Goal: Task Accomplishment & Management: Complete application form

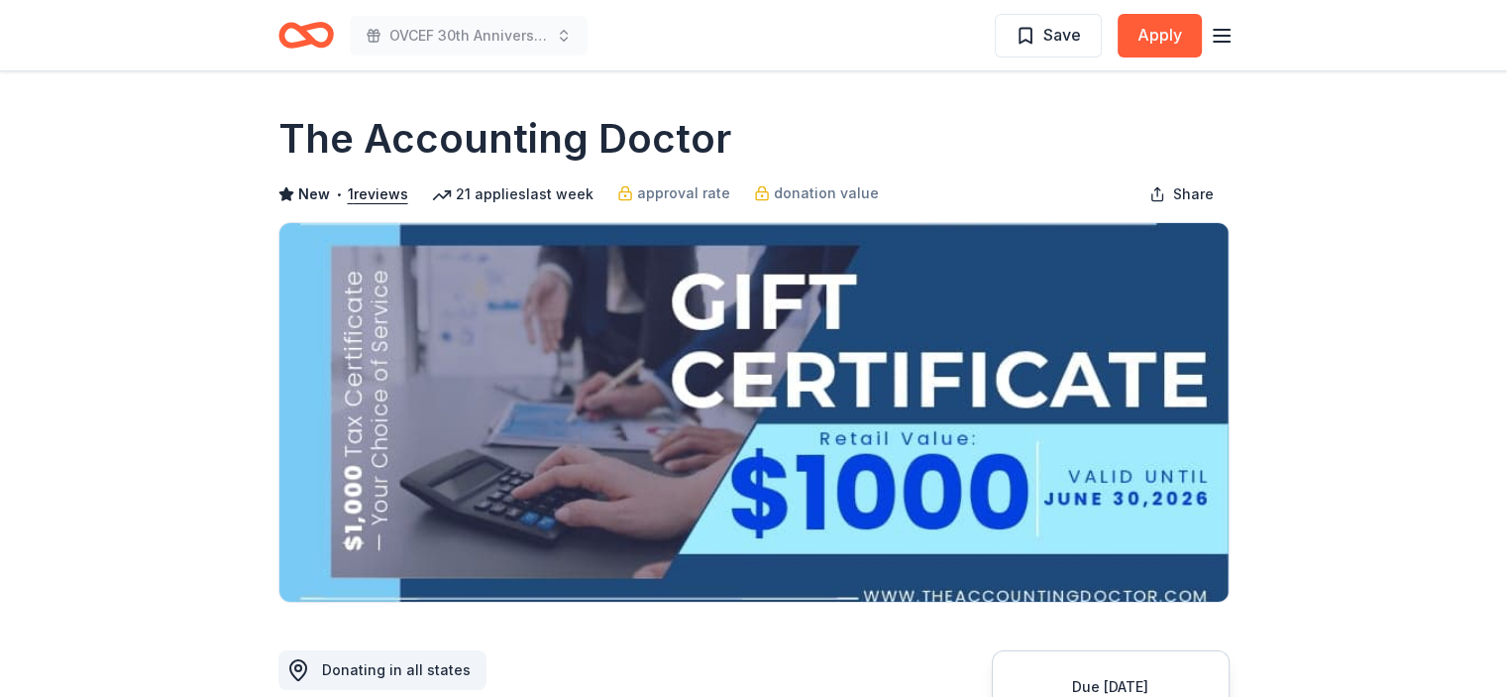
click at [314, 34] on icon "Home" at bounding box center [305, 35] width 55 height 47
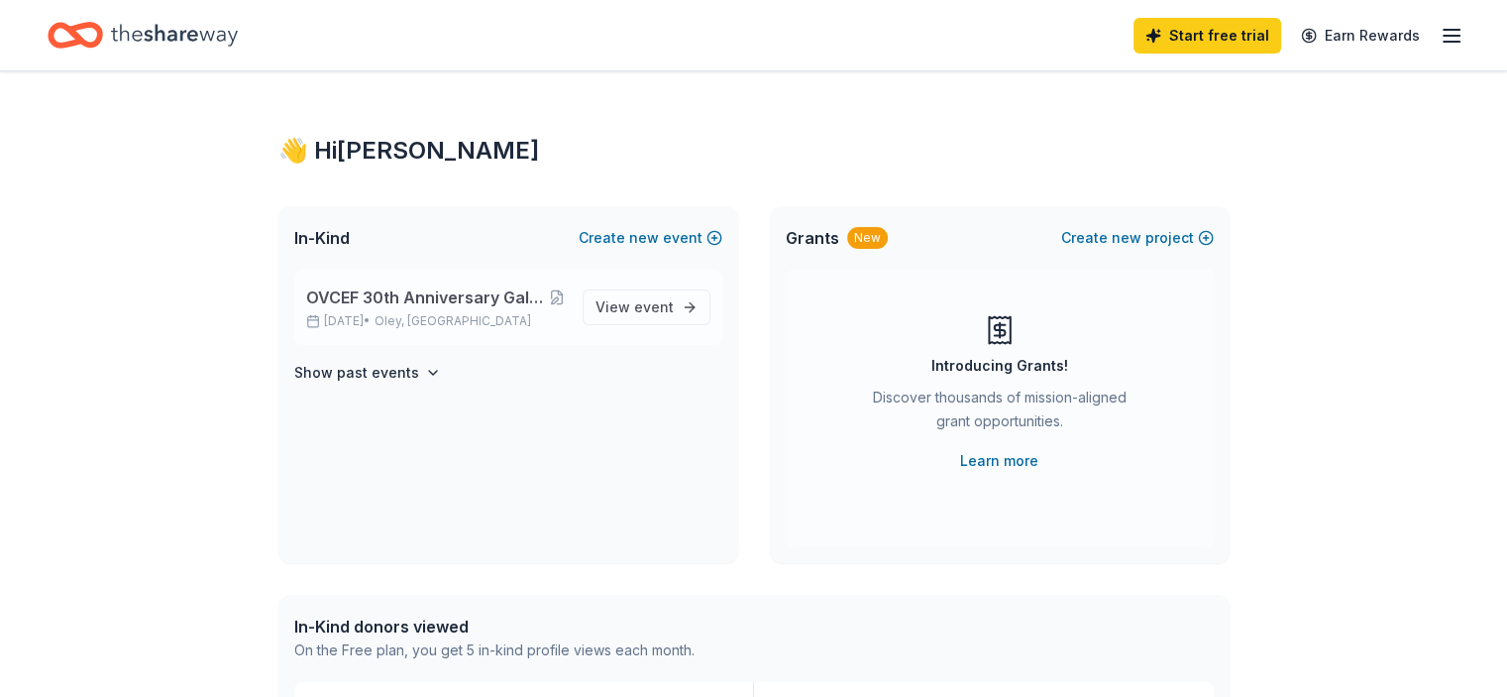
click at [493, 328] on div "OVCEF 30th Anniversary Gala: The Academy Awards of Excellence Mar 27, 2026 • Ol…" at bounding box center [508, 307] width 428 height 75
click at [640, 302] on span "event" at bounding box center [654, 306] width 40 height 17
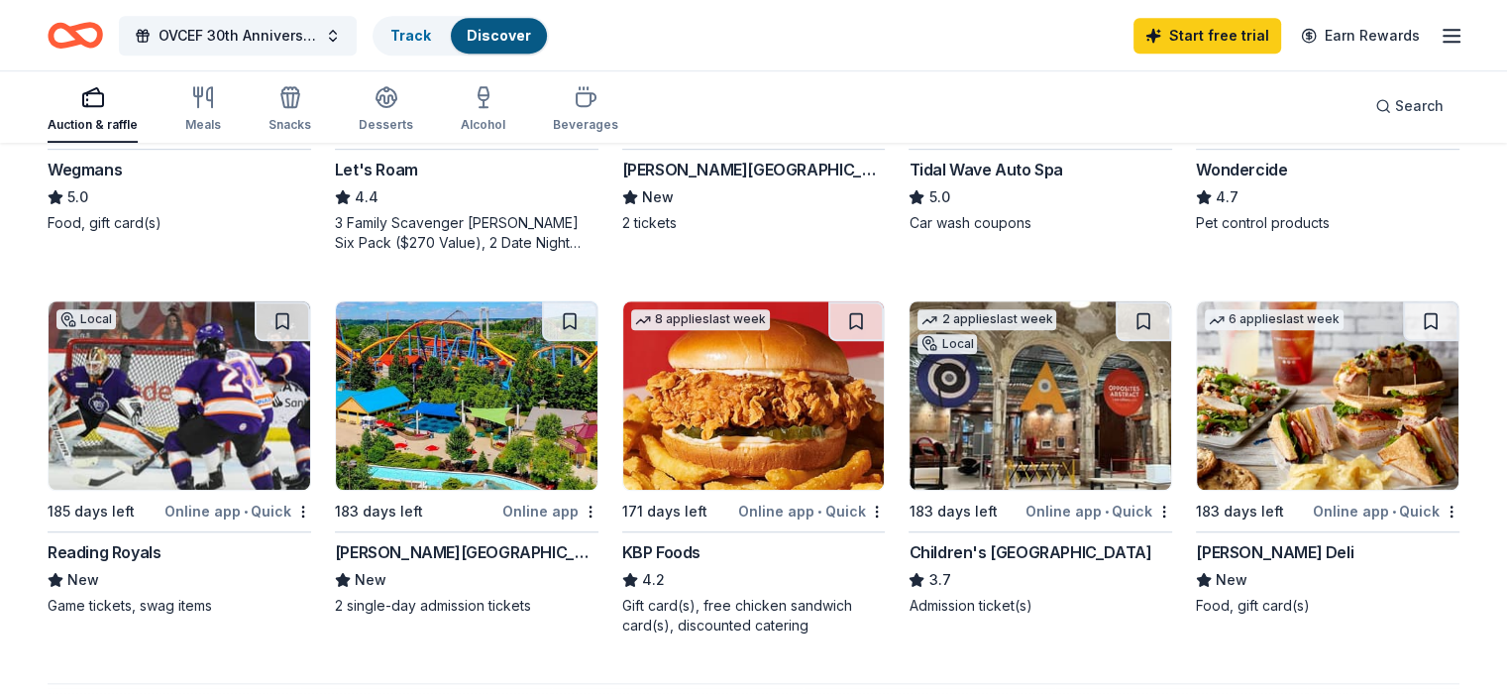
scroll to position [1221, 0]
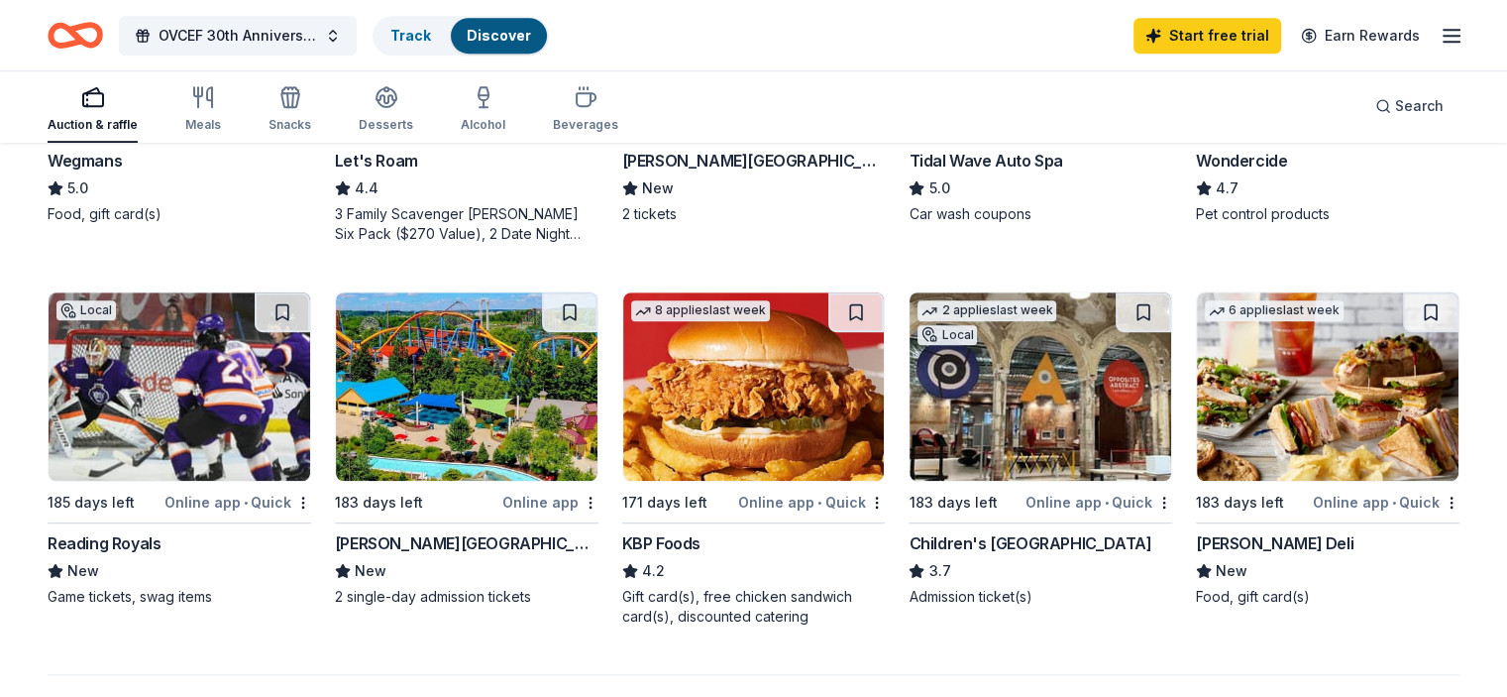
click at [509, 424] on img at bounding box center [467, 386] width 262 height 188
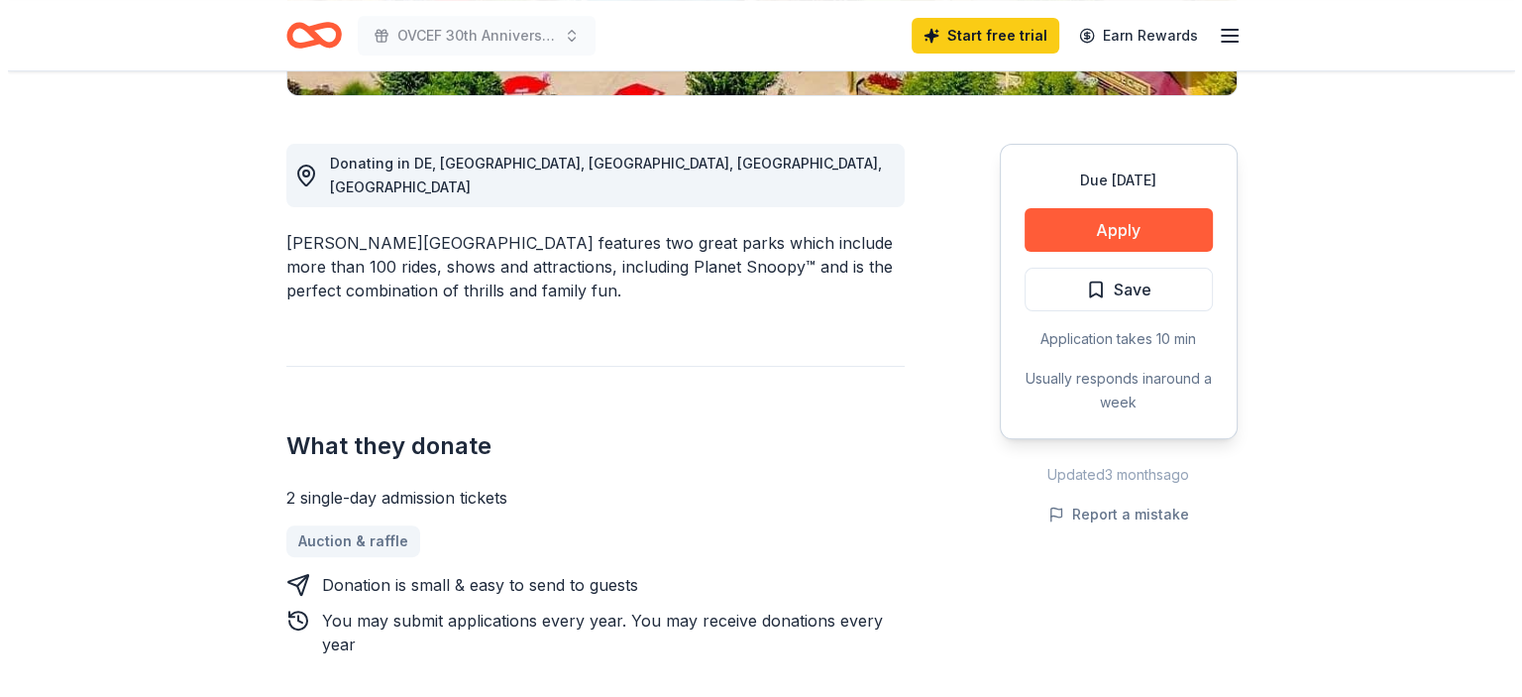
scroll to position [505, 0]
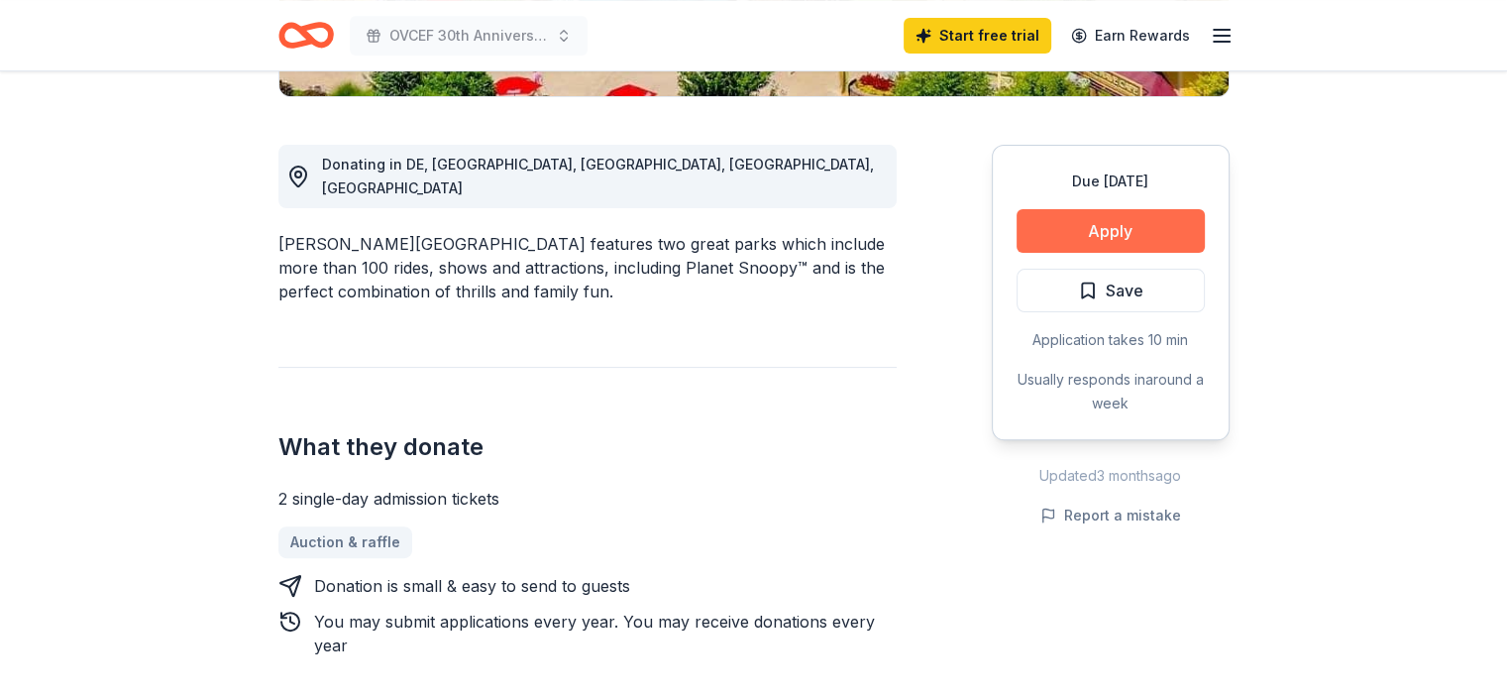
click at [1110, 237] on button "Apply" at bounding box center [1111, 231] width 188 height 44
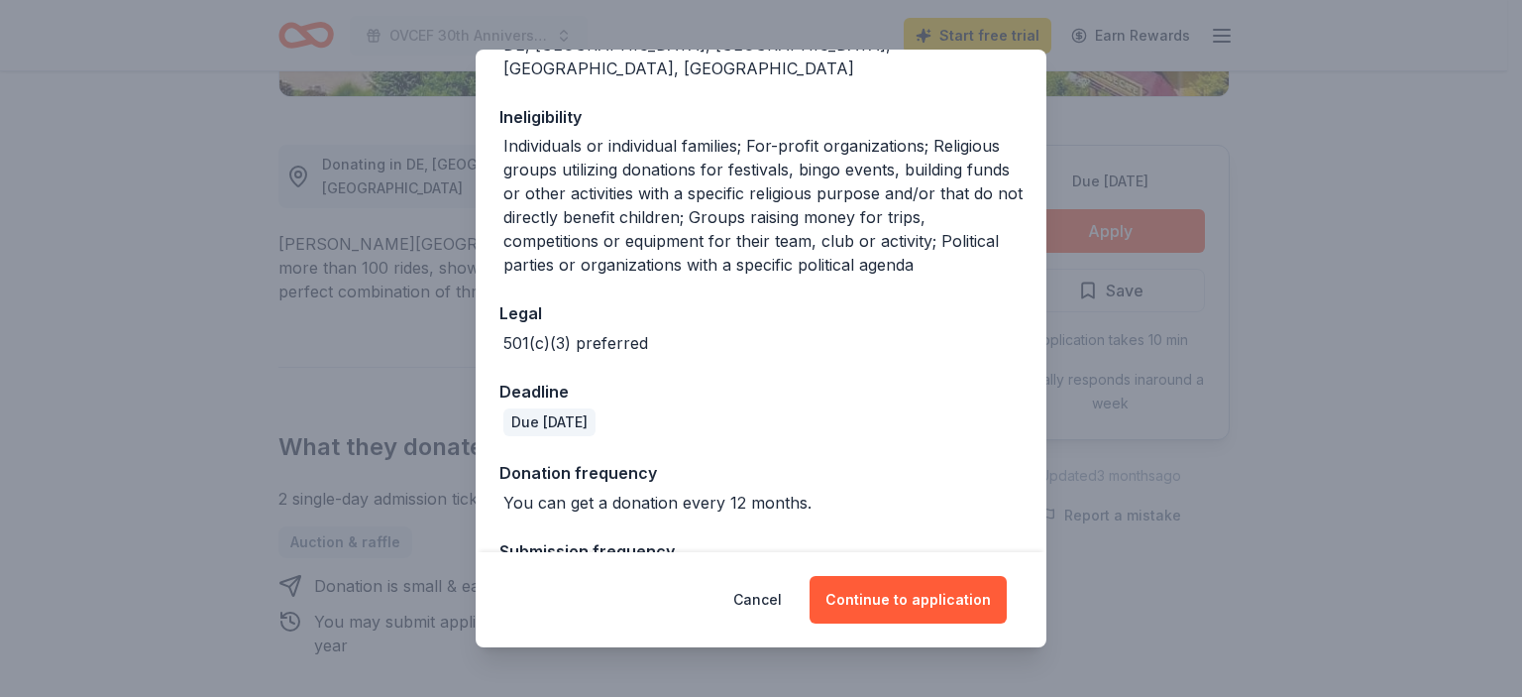
scroll to position [324, 0]
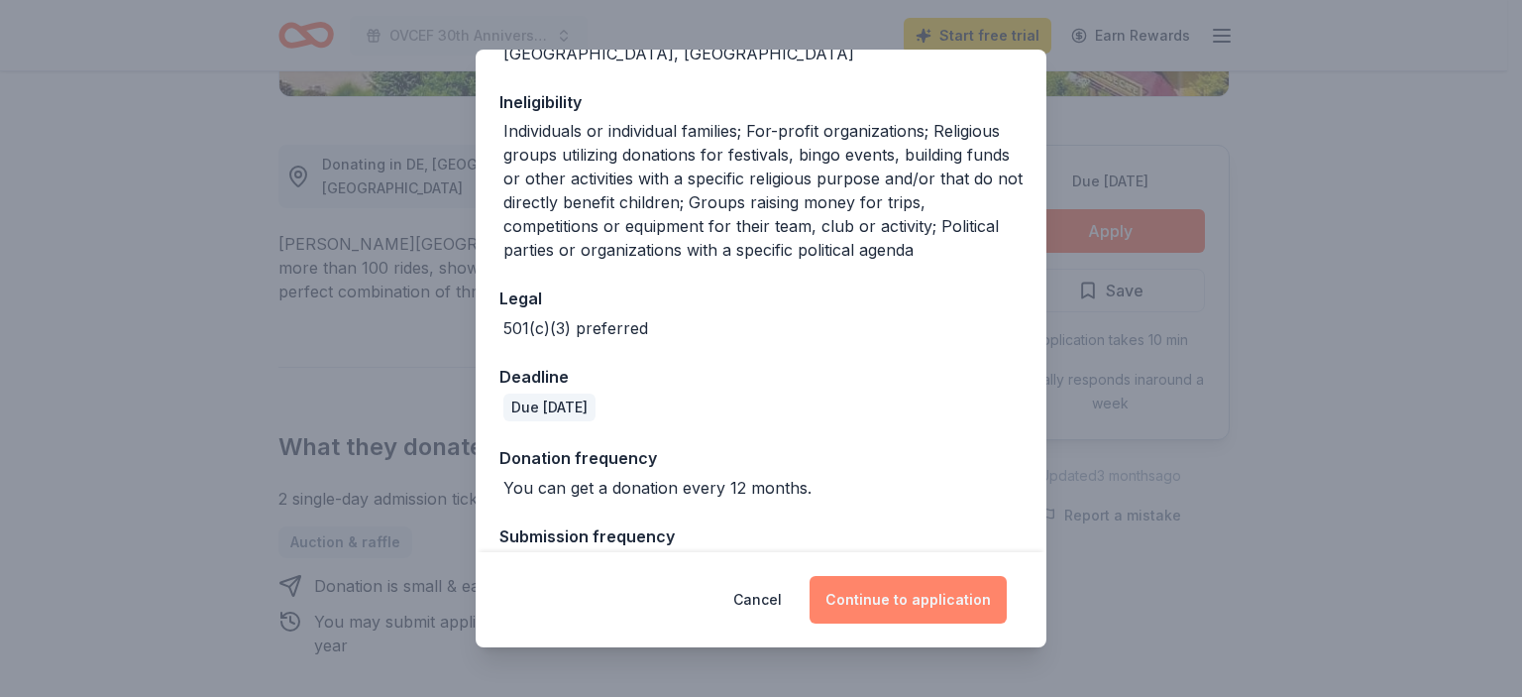
click at [905, 605] on button "Continue to application" at bounding box center [908, 600] width 197 height 48
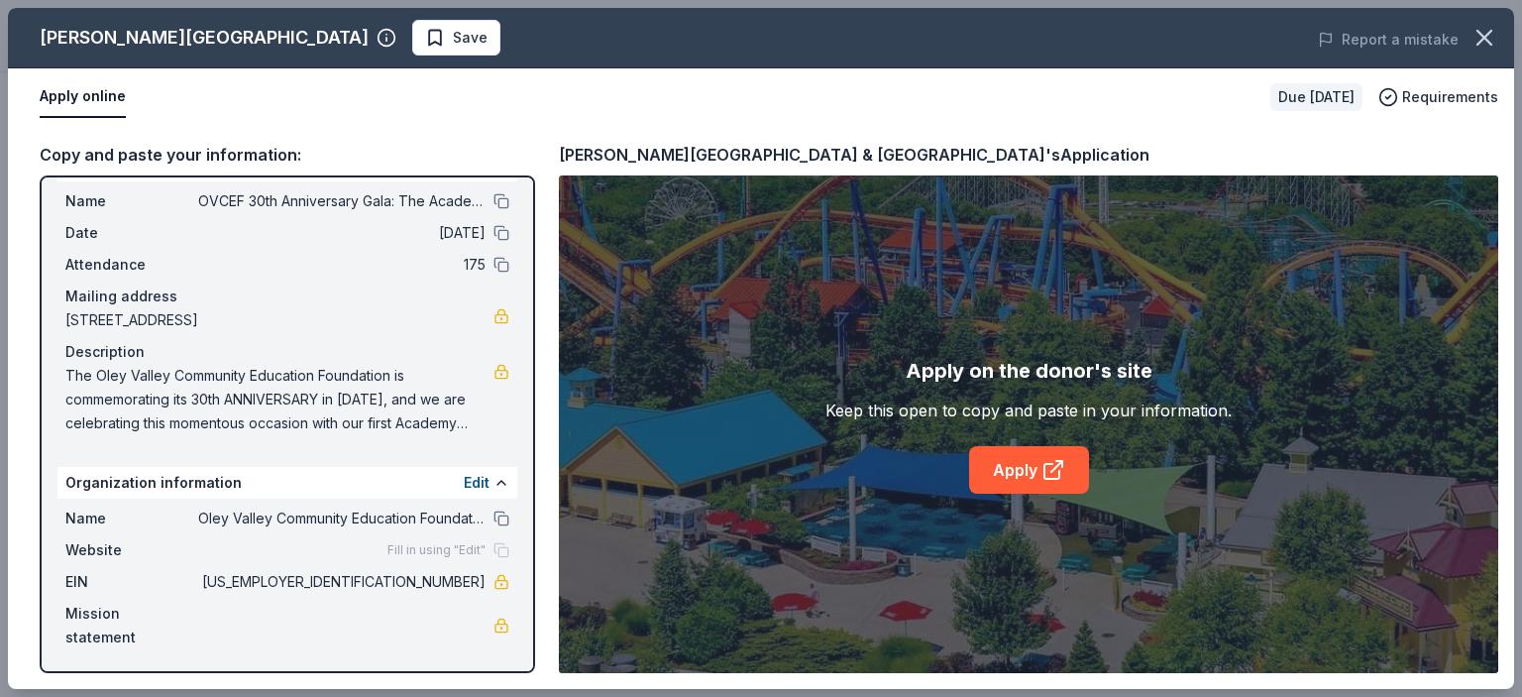
scroll to position [0, 0]
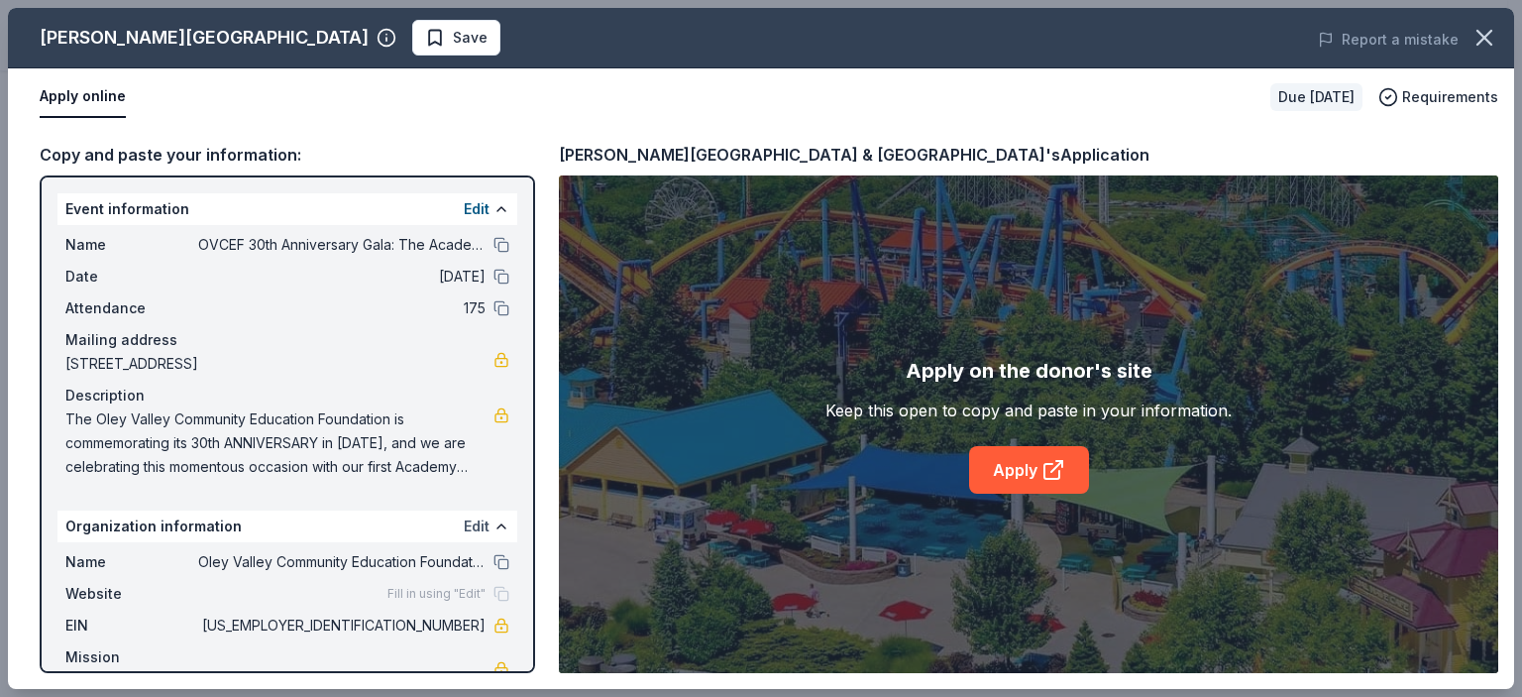
click at [464, 515] on button "Edit" at bounding box center [477, 526] width 26 height 24
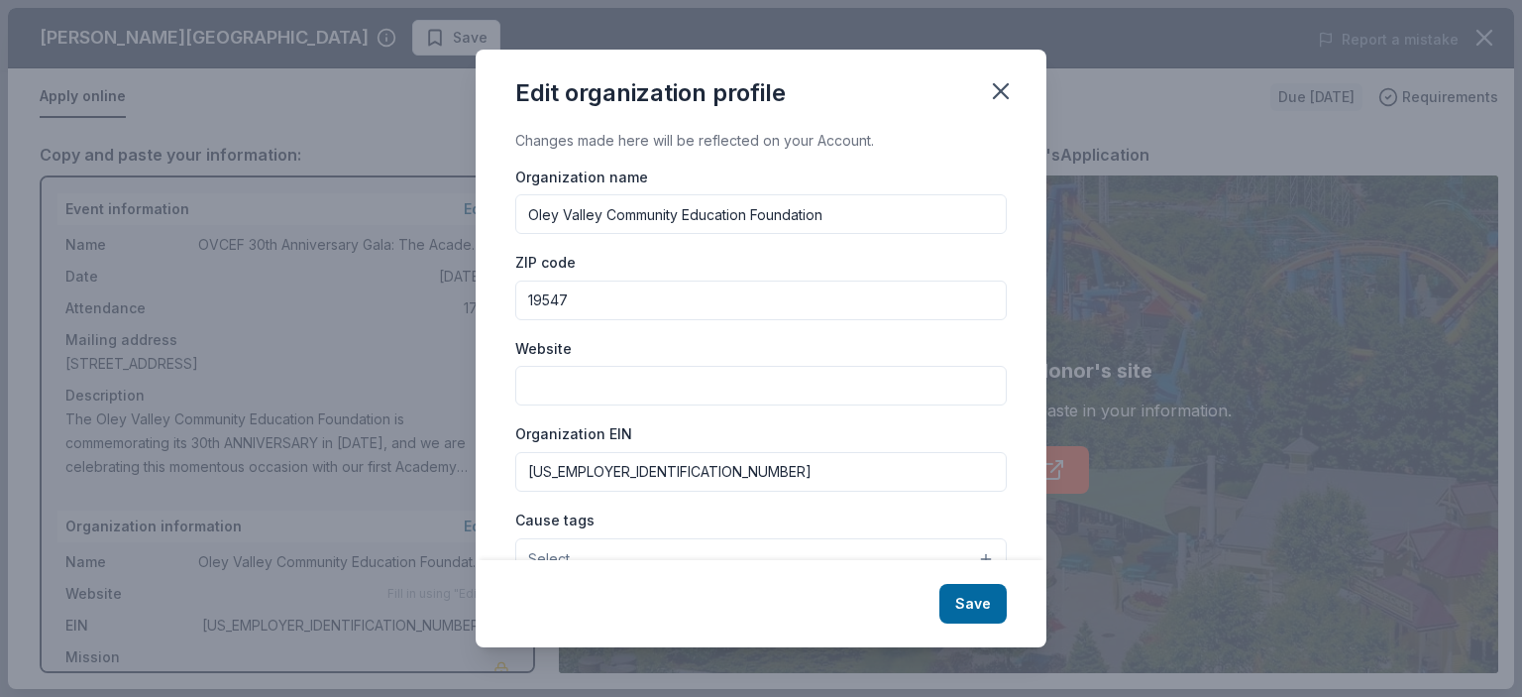
click at [565, 380] on input "Website" at bounding box center [761, 386] width 492 height 40
type input "[DOMAIN_NAME]"
click at [499, 426] on div "Changes made here will be reflected on your Account. Organization name Oley Val…" at bounding box center [761, 345] width 571 height 432
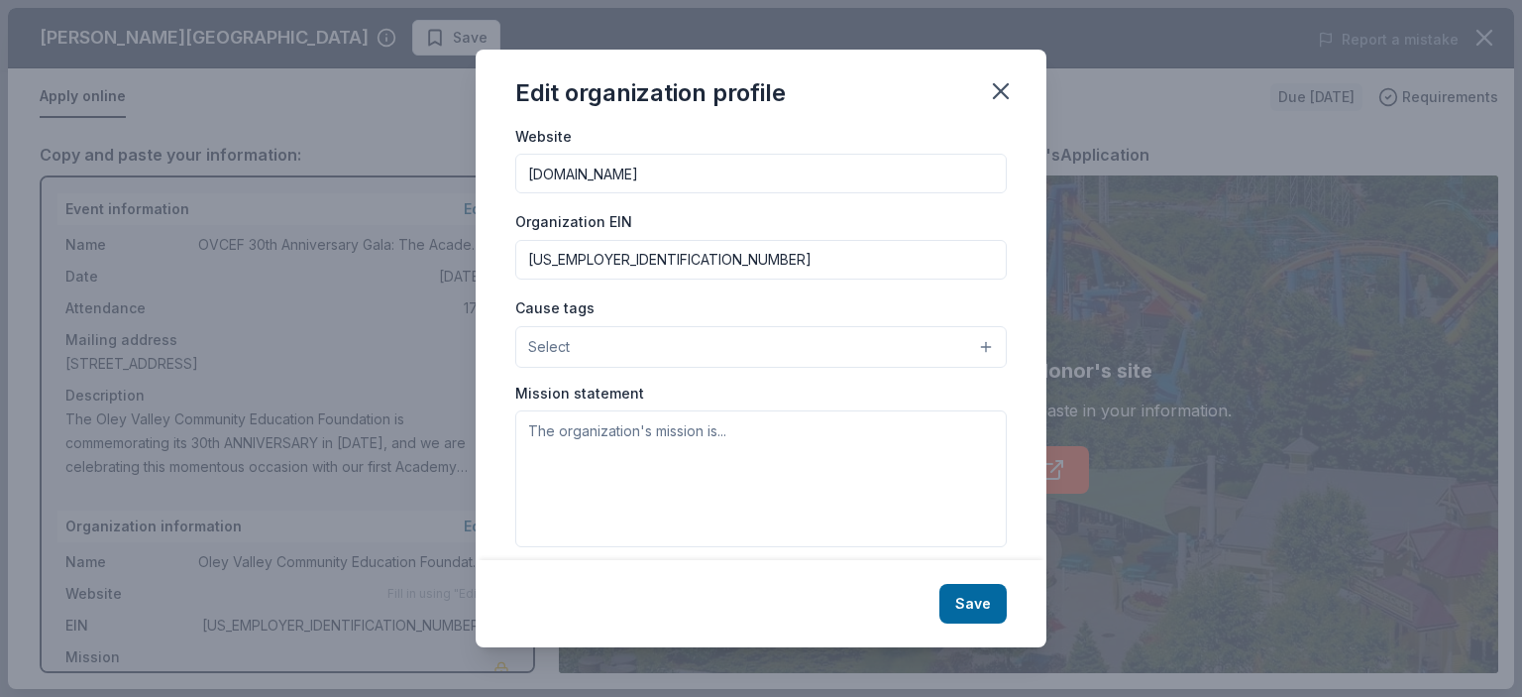
scroll to position [230, 0]
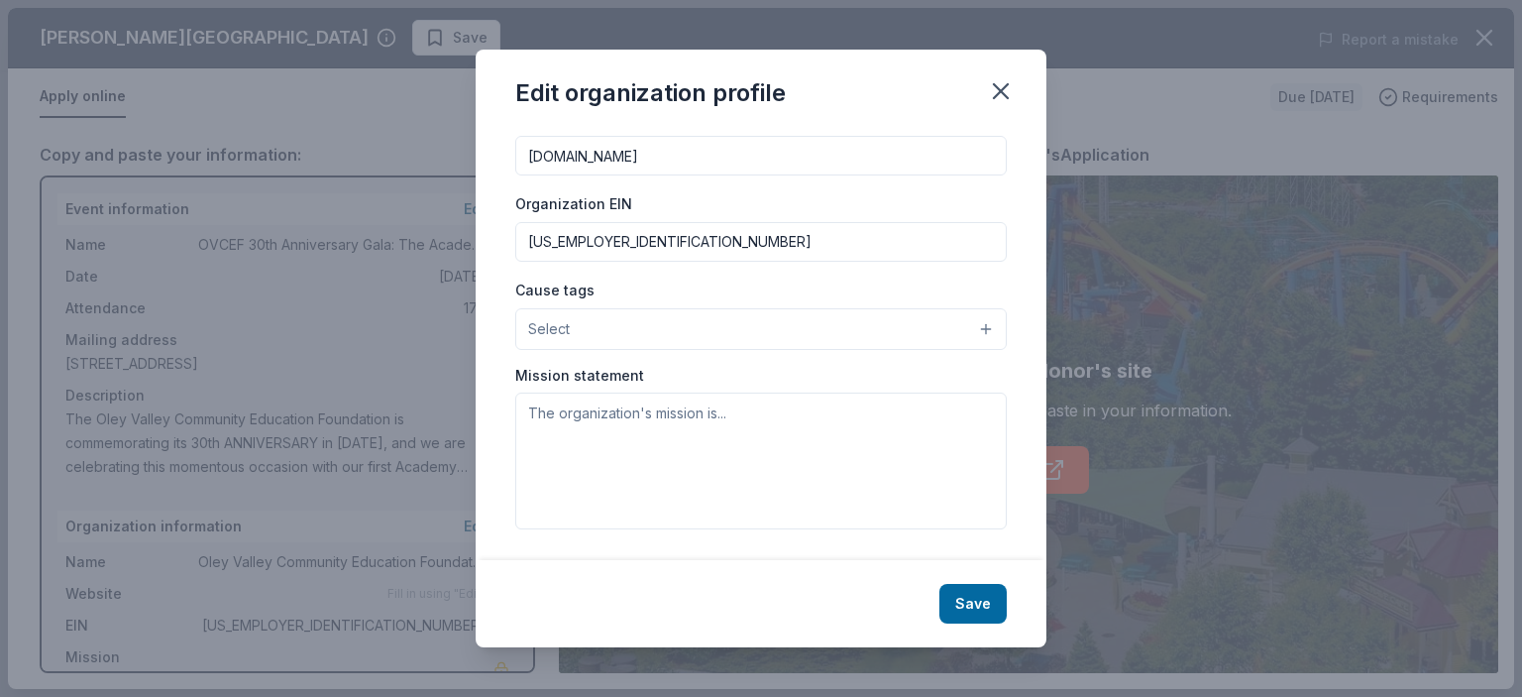
click at [595, 336] on button "Select" at bounding box center [761, 329] width 492 height 42
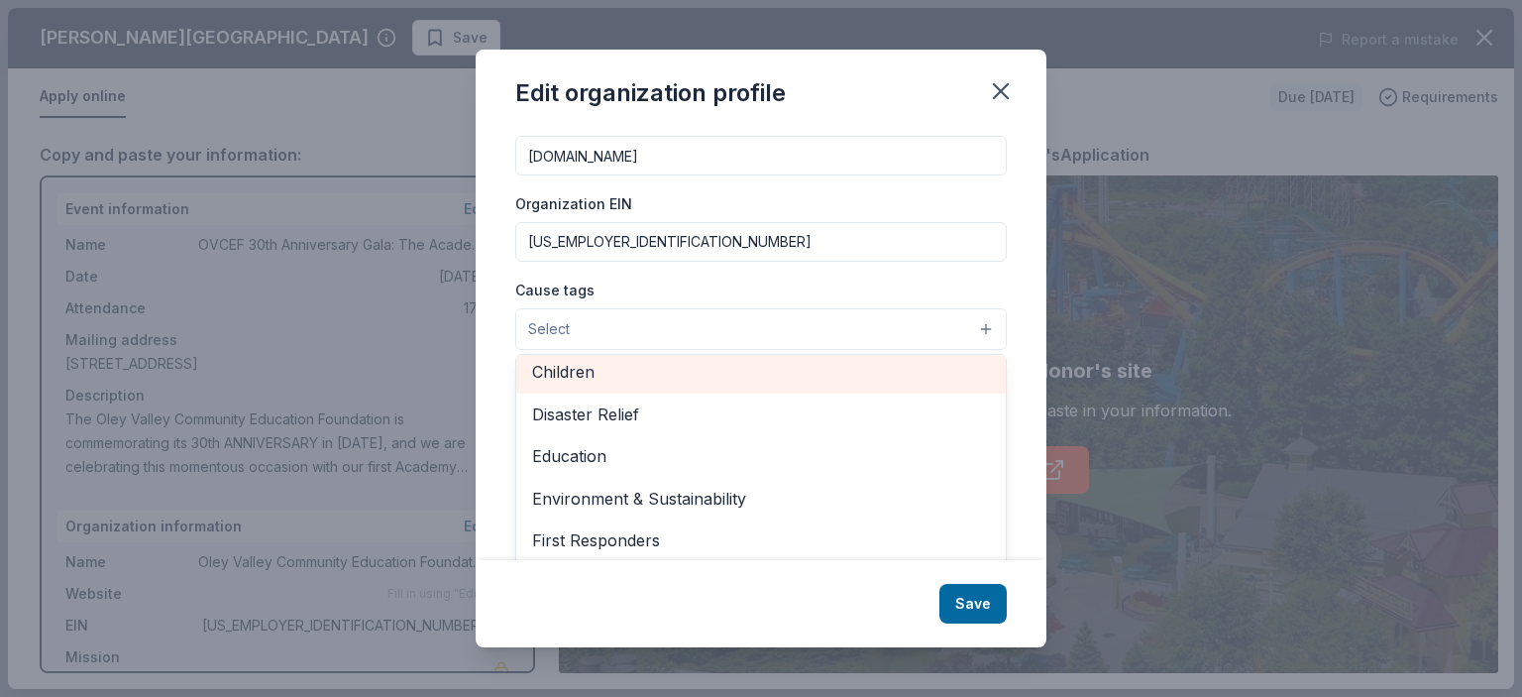
scroll to position [102, 0]
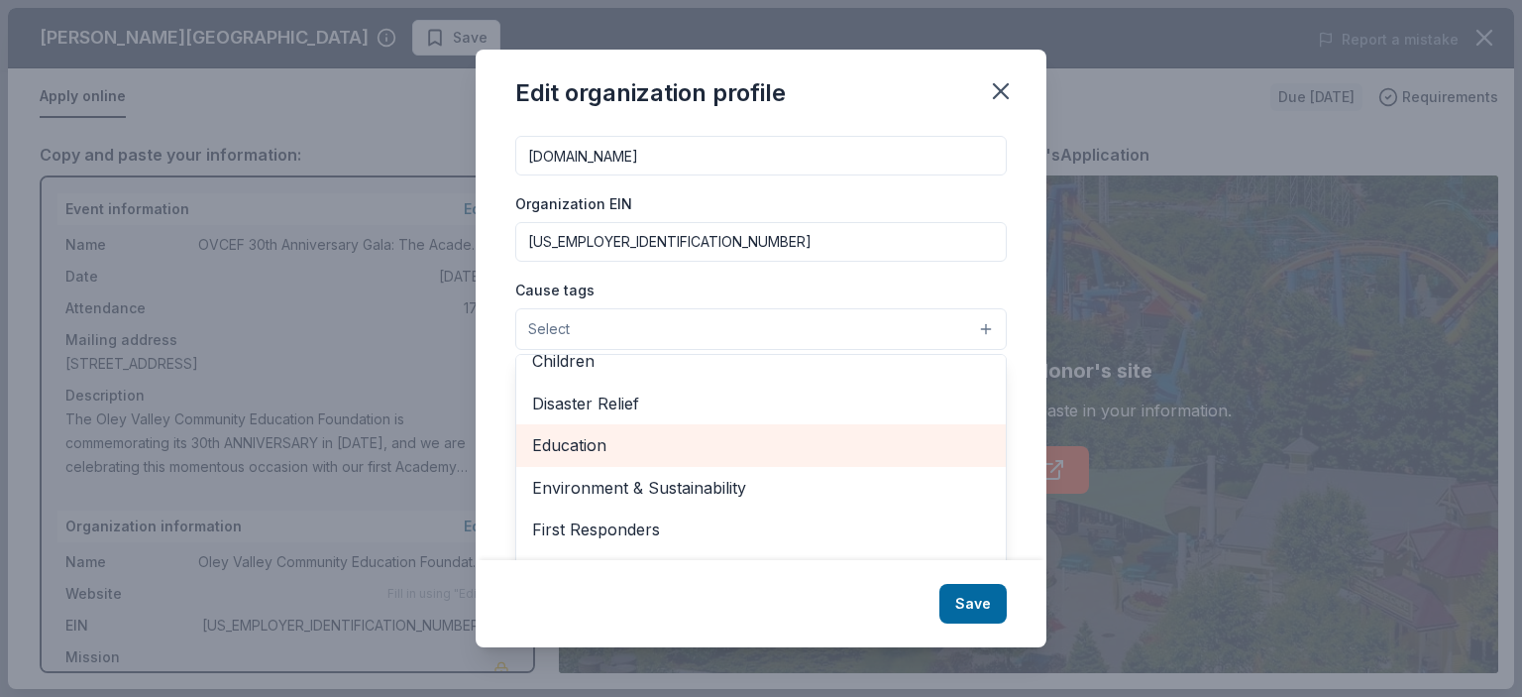
click at [587, 441] on span "Education" at bounding box center [761, 445] width 458 height 26
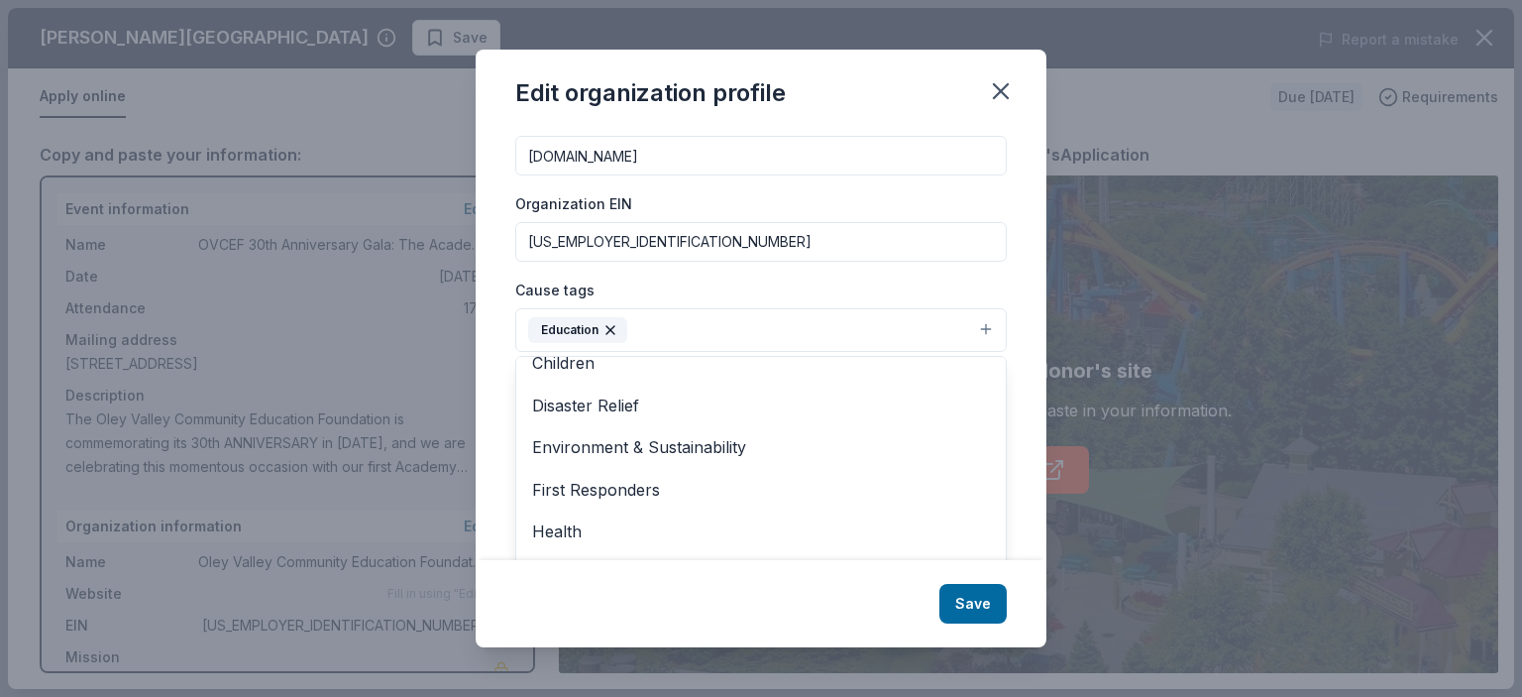
click at [496, 407] on div "Changes made here will be reflected on your Account. Organization name Oley Val…" at bounding box center [761, 345] width 571 height 432
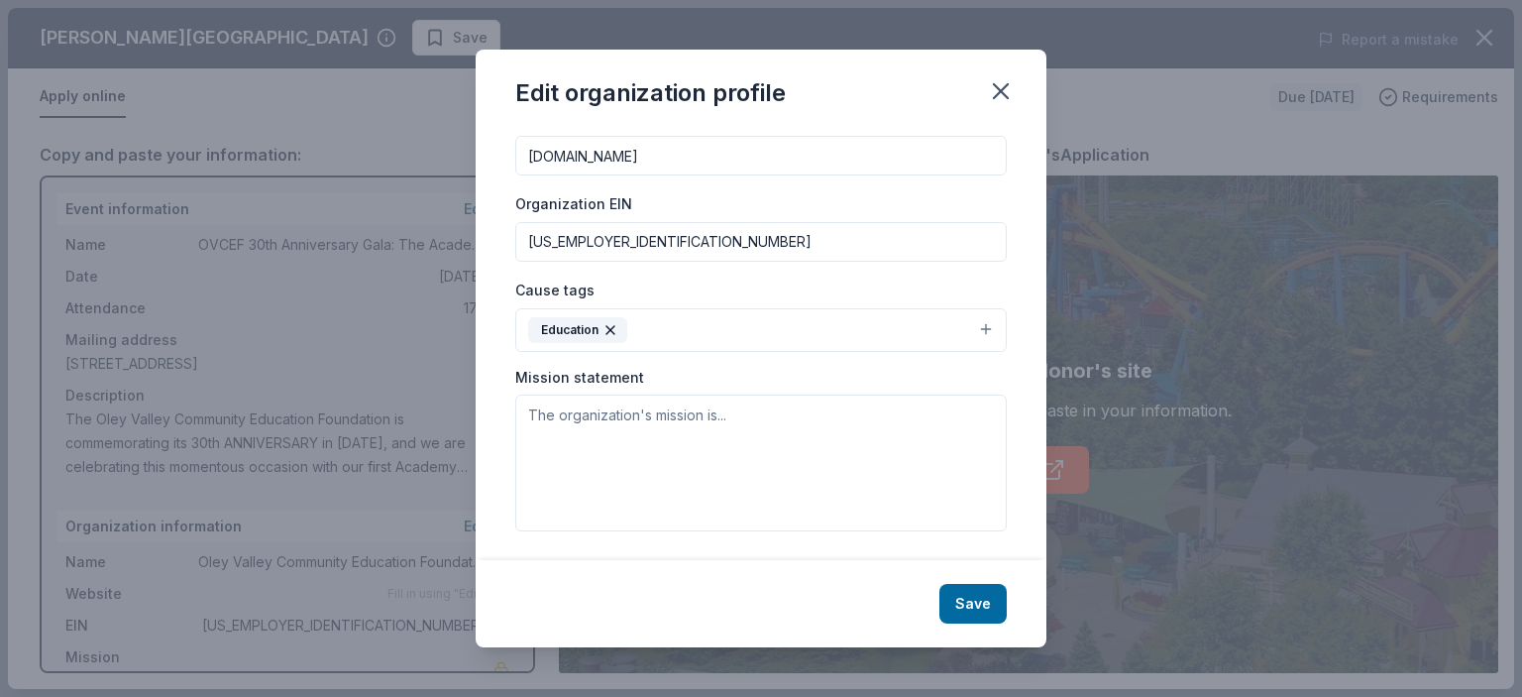
scroll to position [232, 0]
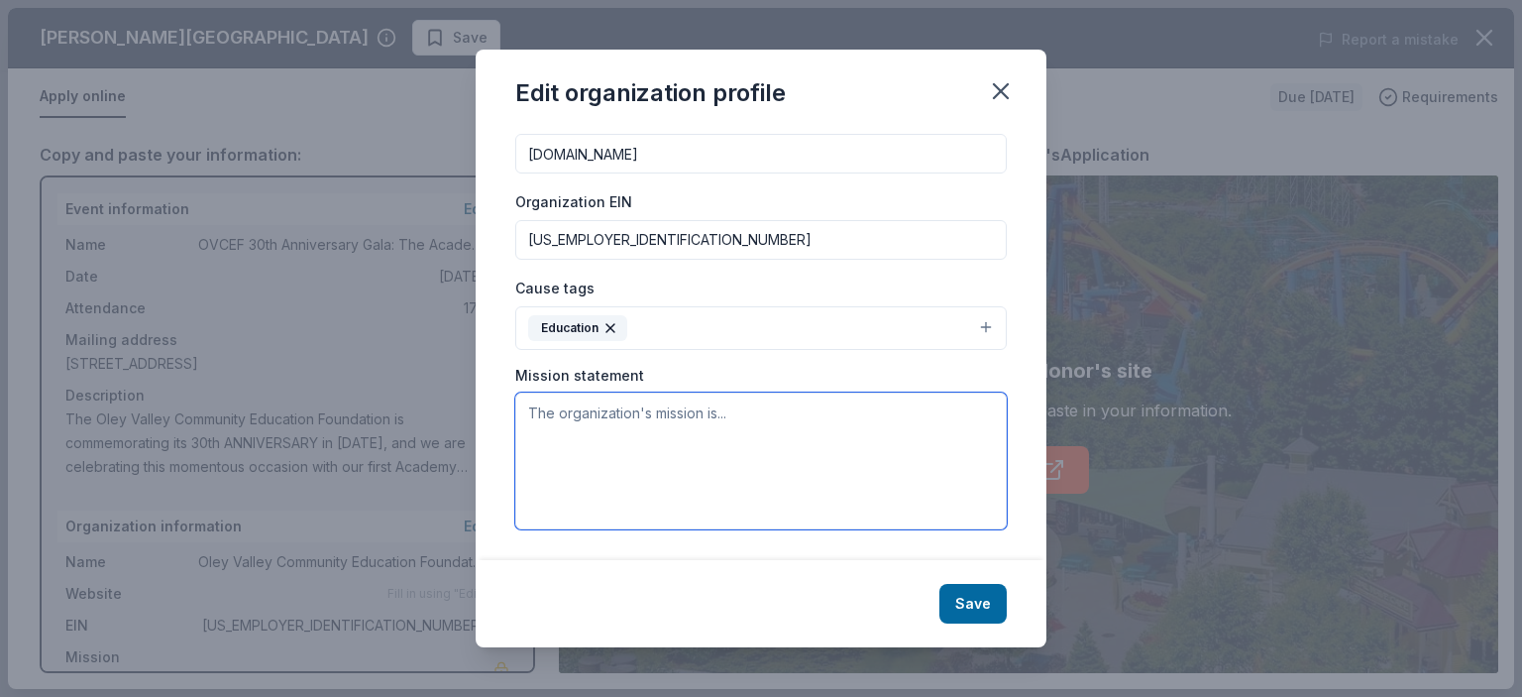
click at [616, 407] on textarea at bounding box center [761, 460] width 492 height 137
type textarea "O"
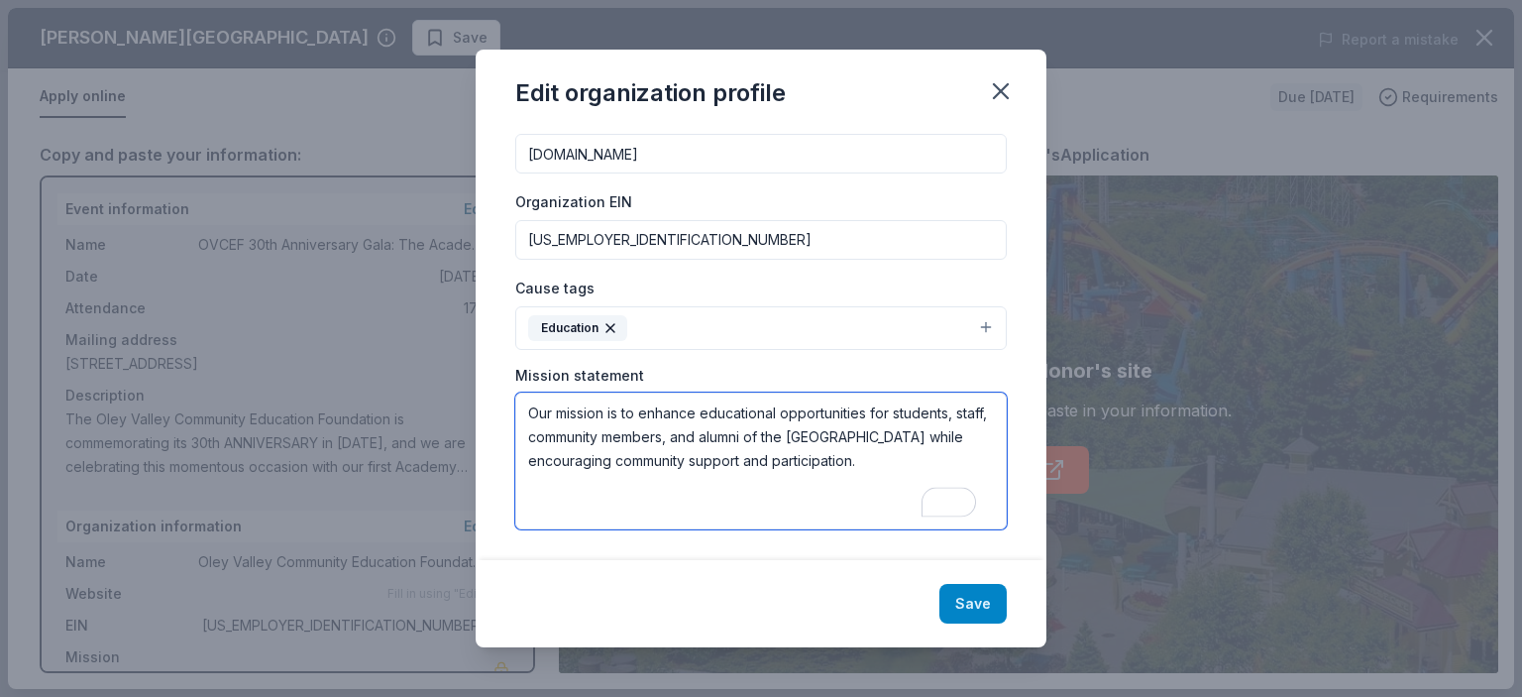
type textarea "Our mission is to enhance educational opportunities for students, staff, commun…"
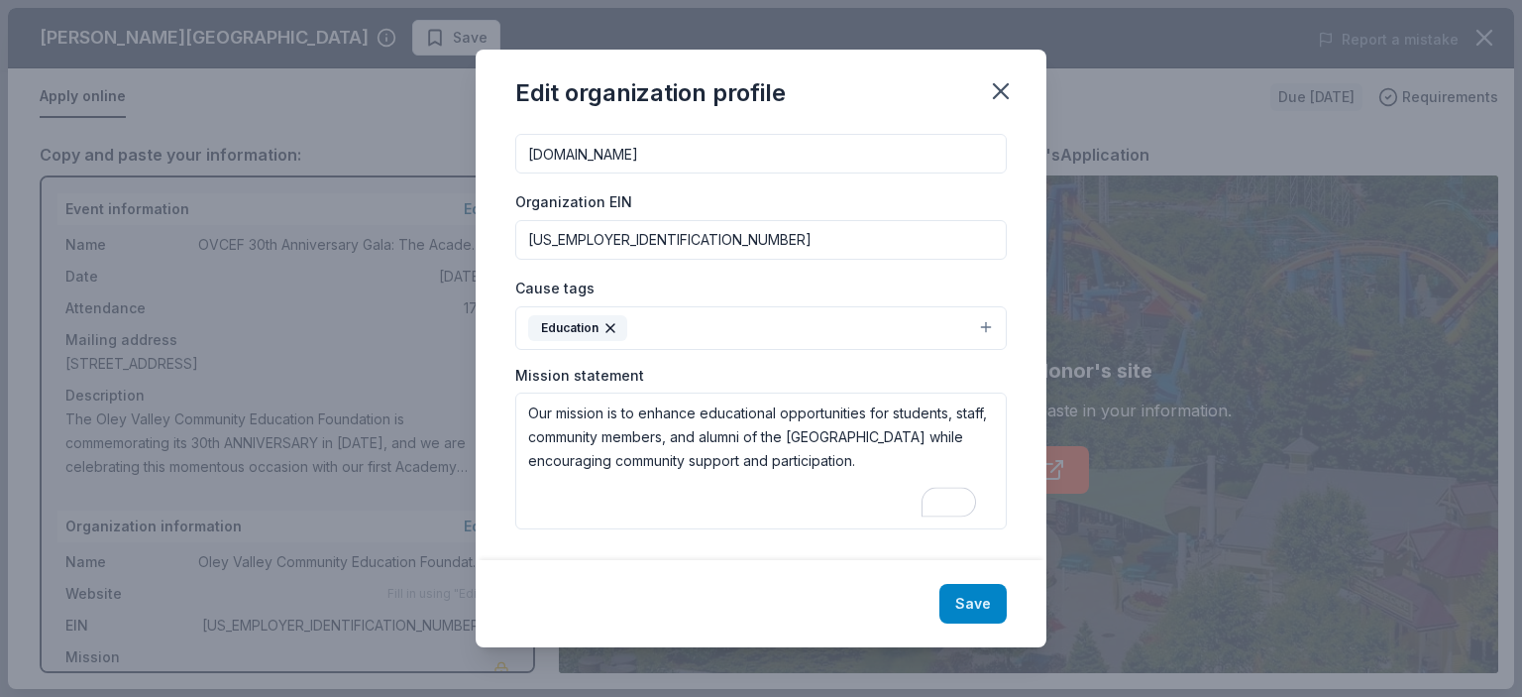
click at [974, 604] on button "Save" at bounding box center [972, 604] width 67 height 40
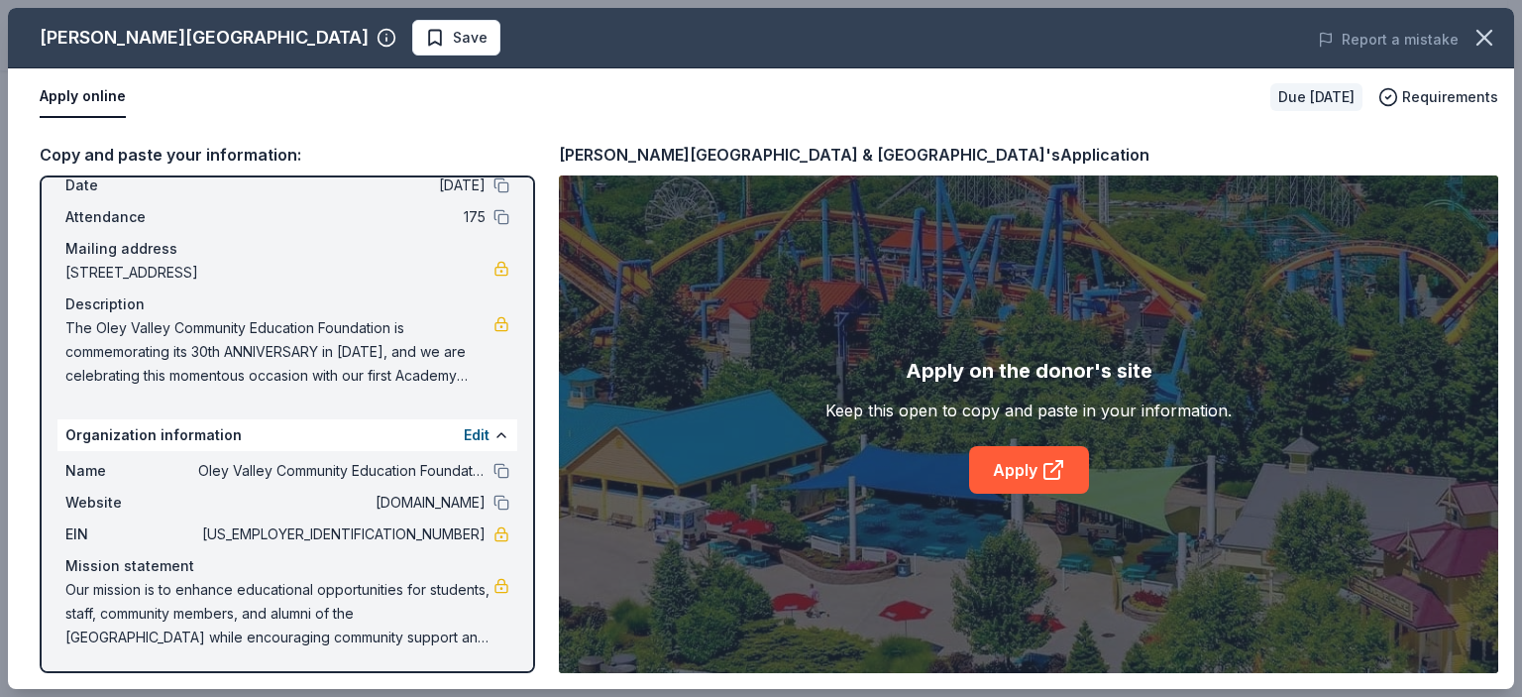
scroll to position [0, 0]
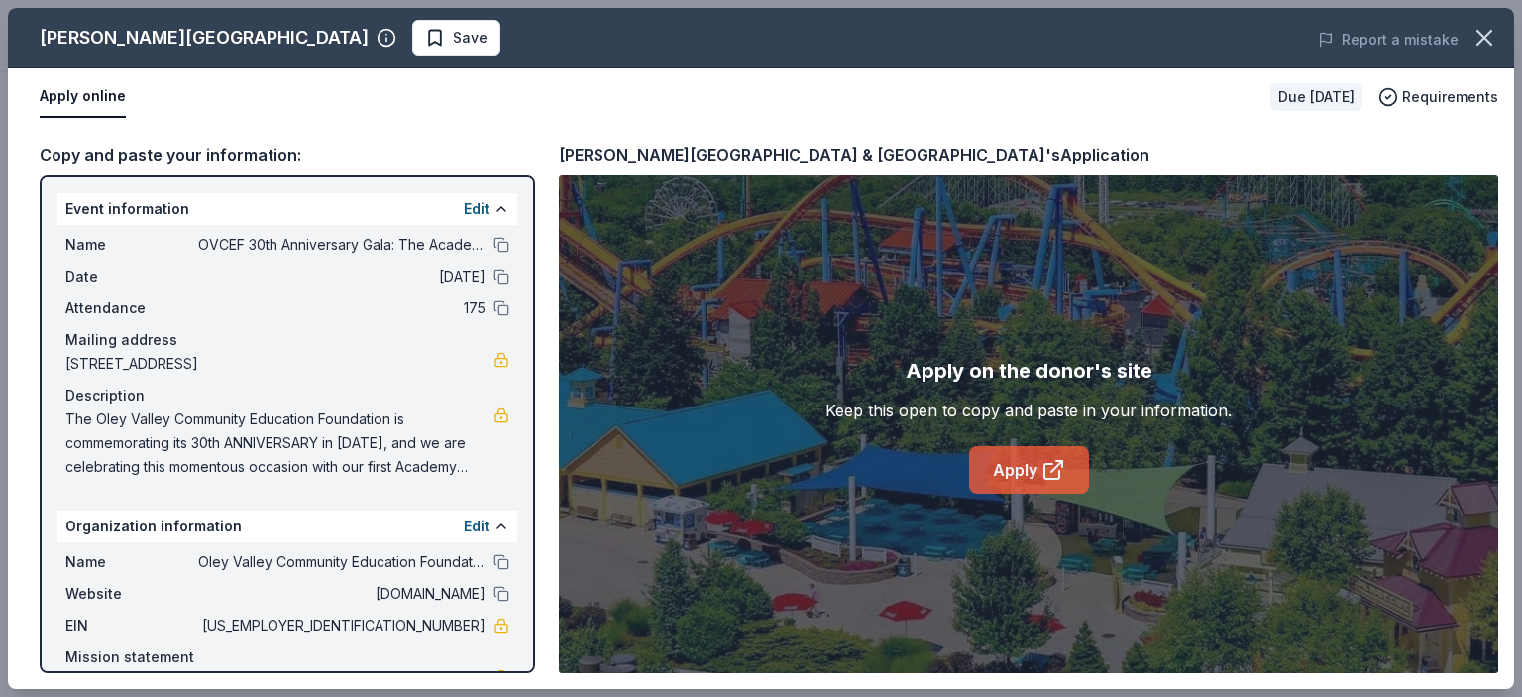
click at [1028, 473] on link "Apply" at bounding box center [1029, 470] width 120 height 48
click at [465, 208] on button "Edit" at bounding box center [477, 209] width 26 height 24
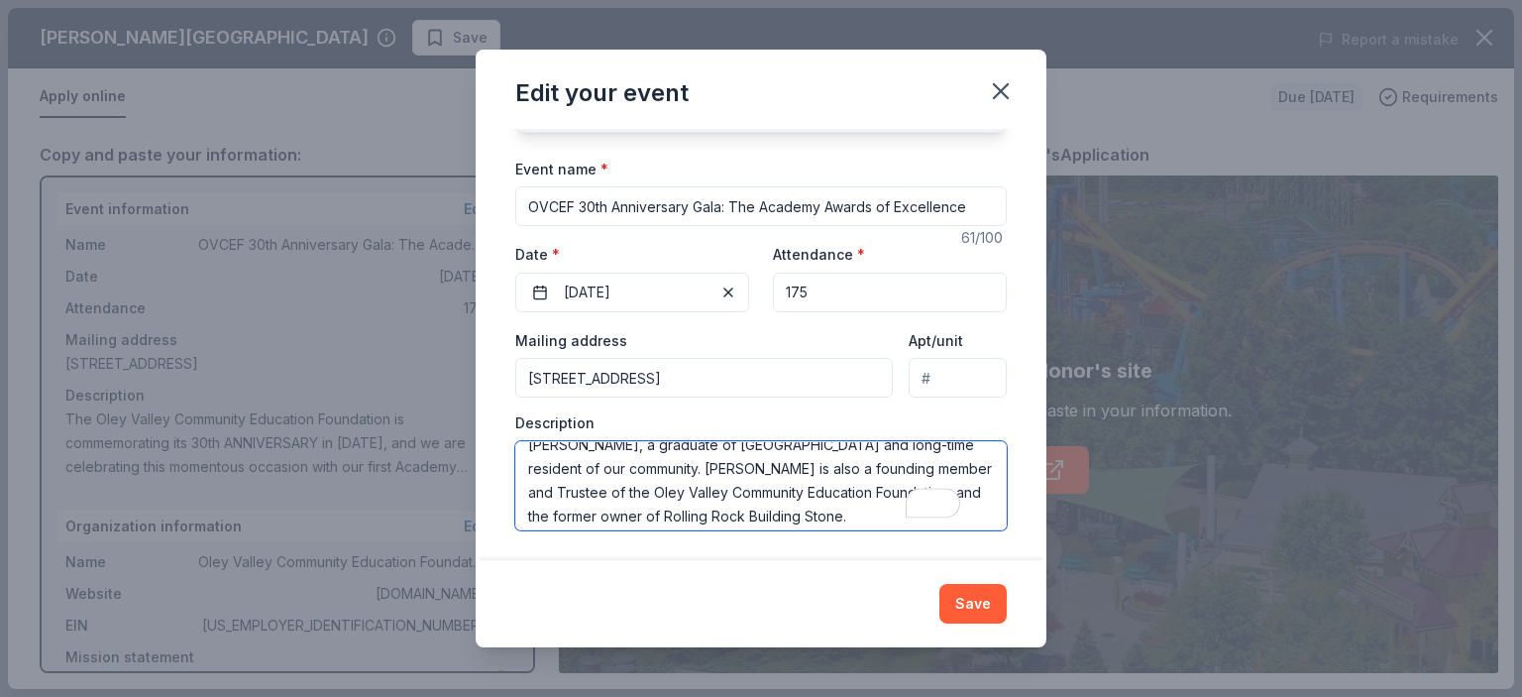
scroll to position [333, 0]
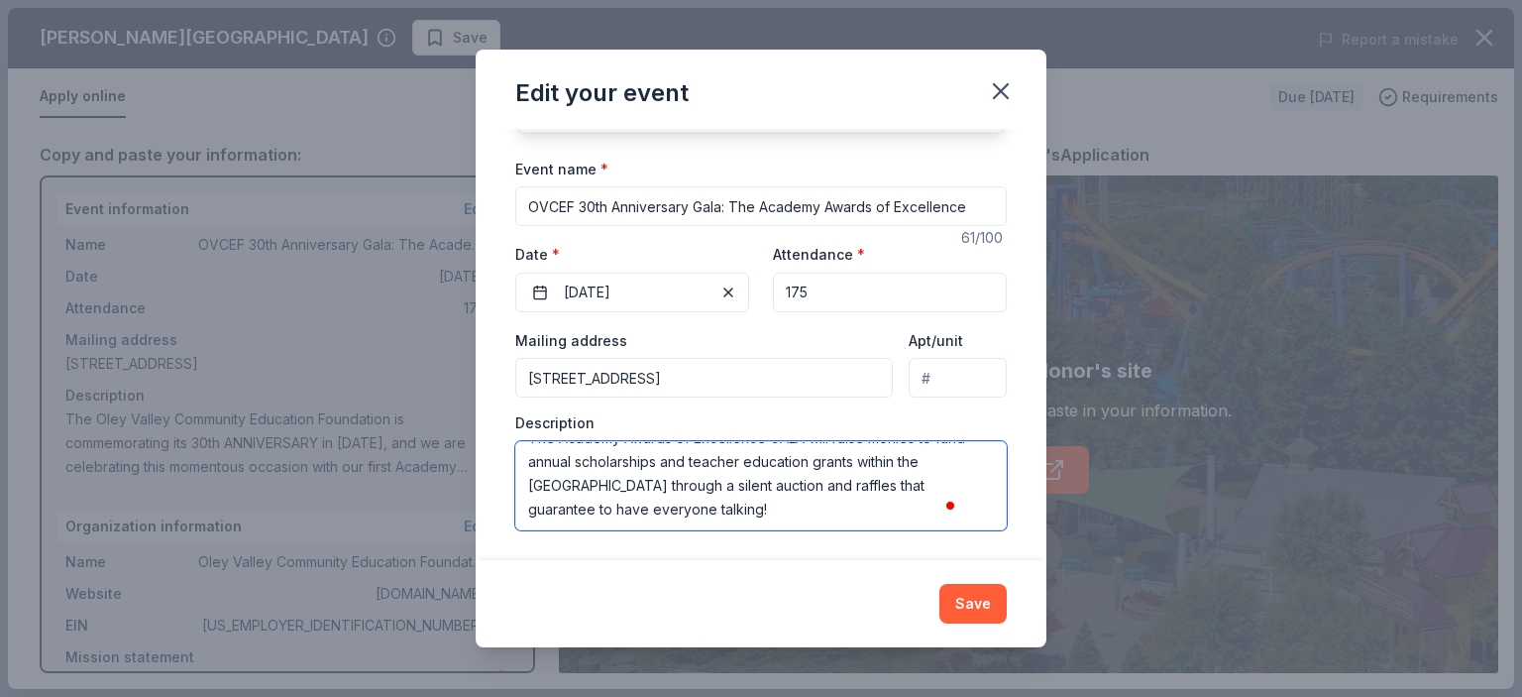
drag, startPoint x: 527, startPoint y: 462, endPoint x: 799, endPoint y: 518, distance: 277.3
click at [799, 518] on textarea "The Oley Valley Community Education Foundation is commemorating its 30th ANNIVE…" at bounding box center [761, 485] width 492 height 89
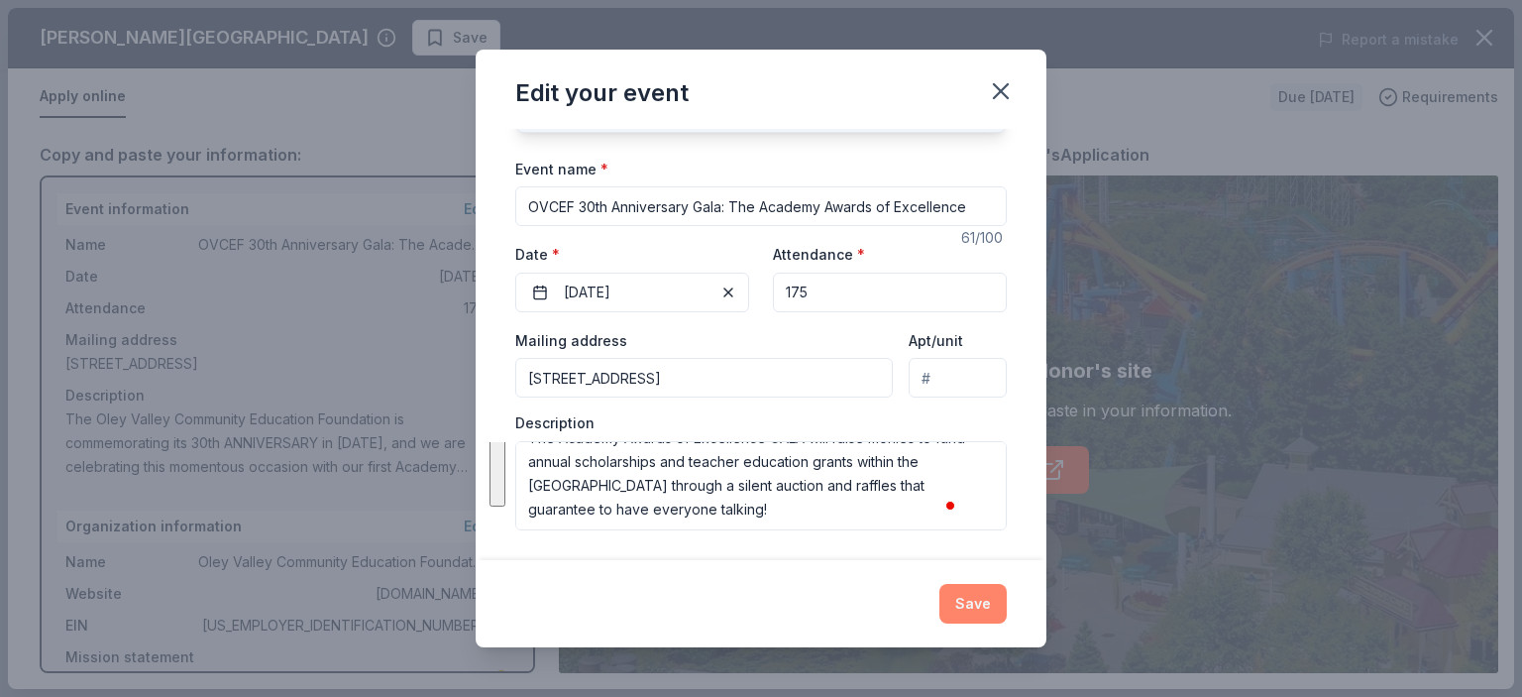
click at [983, 605] on button "Save" at bounding box center [972, 604] width 67 height 40
